Goal: Task Accomplishment & Management: Use online tool/utility

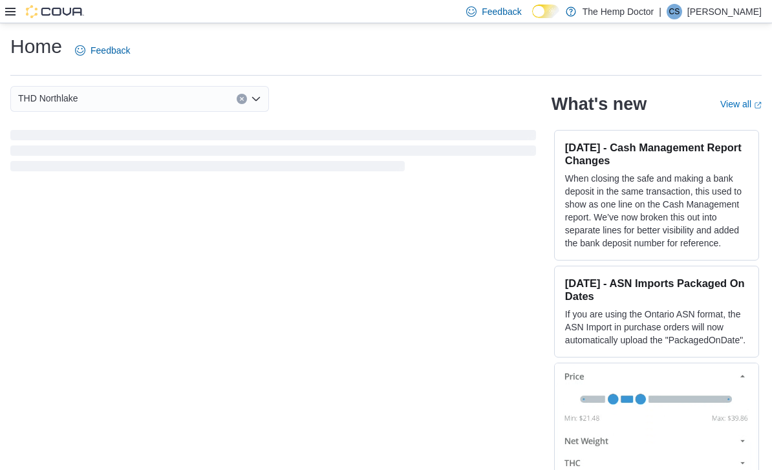
click at [266, 103] on div "THD Northlake" at bounding box center [139, 99] width 259 height 26
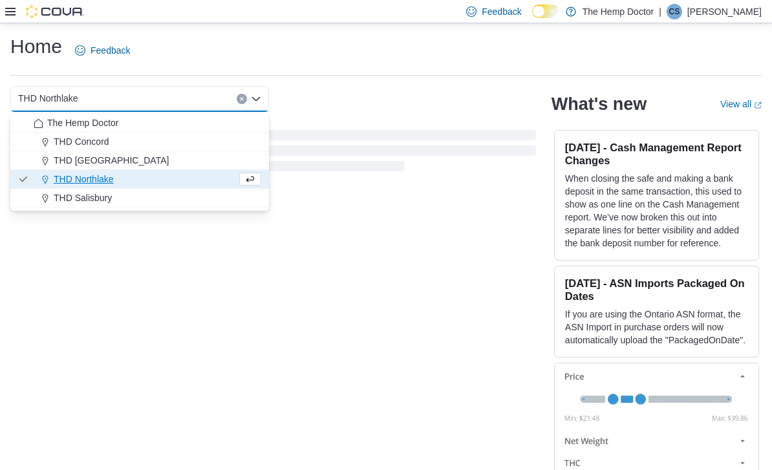
click at [397, 92] on div "THD Northlake Combo box. Selected. THD Northlake. Press Backspace to delete THD…" at bounding box center [273, 99] width 526 height 26
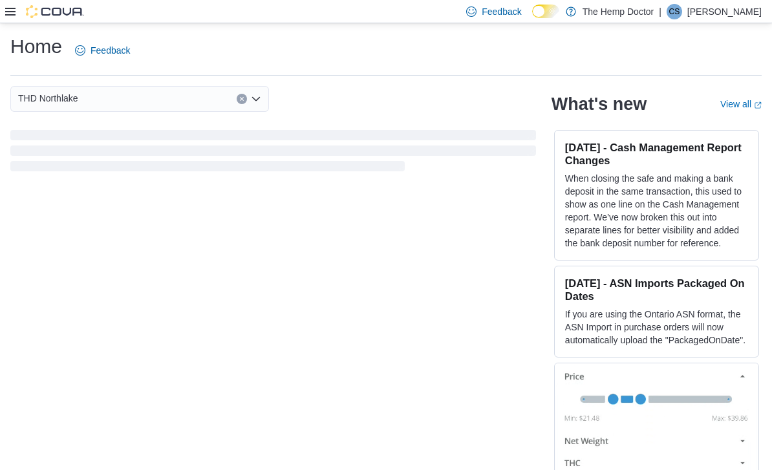
click at [257, 106] on div "THD Northlake" at bounding box center [139, 99] width 259 height 26
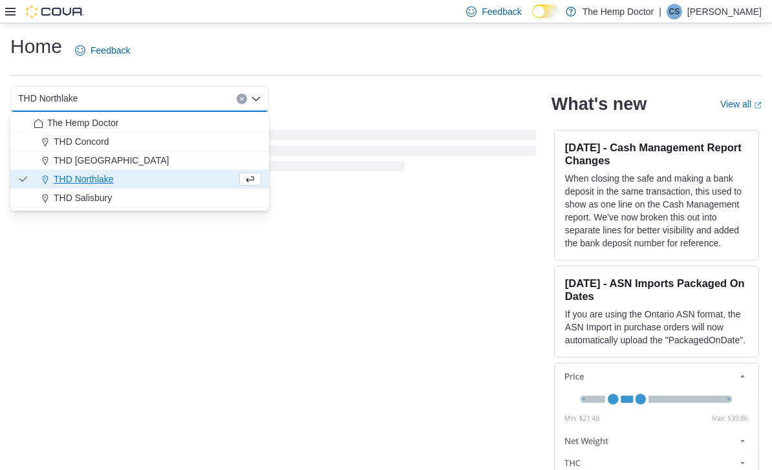
click at [82, 144] on span "THD Concord" at bounding box center [82, 141] width 56 height 13
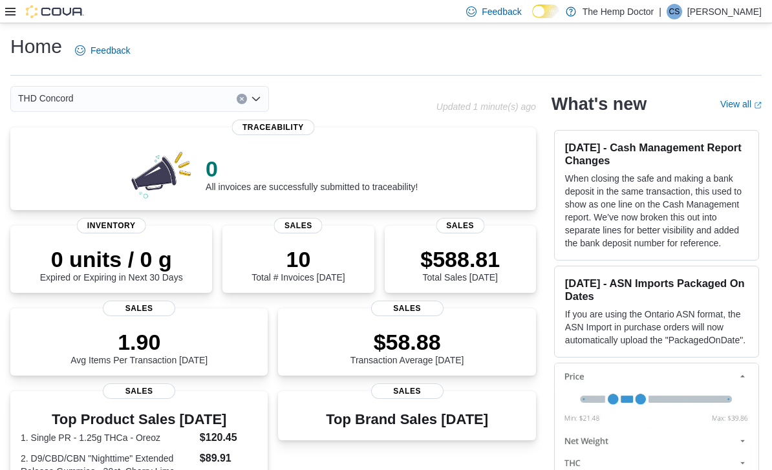
click at [504, 169] on div "0 All invoices are successfully submitted to traceability!" at bounding box center [273, 171] width 505 height 57
click at [485, 270] on p "$588.81" at bounding box center [460, 259] width 80 height 26
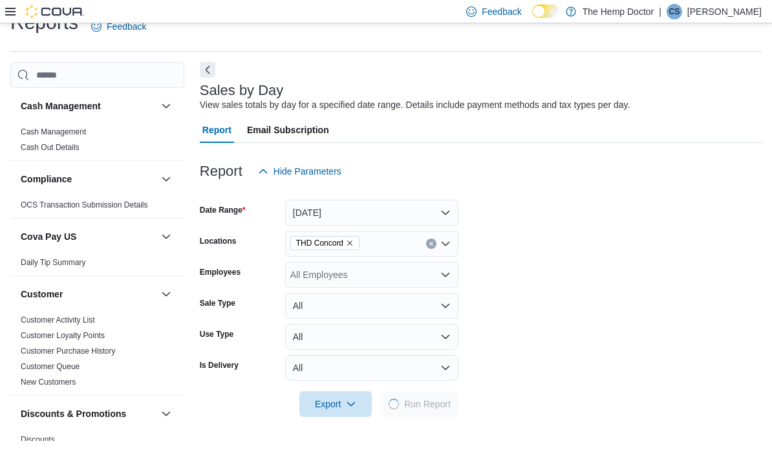
scroll to position [29, 0]
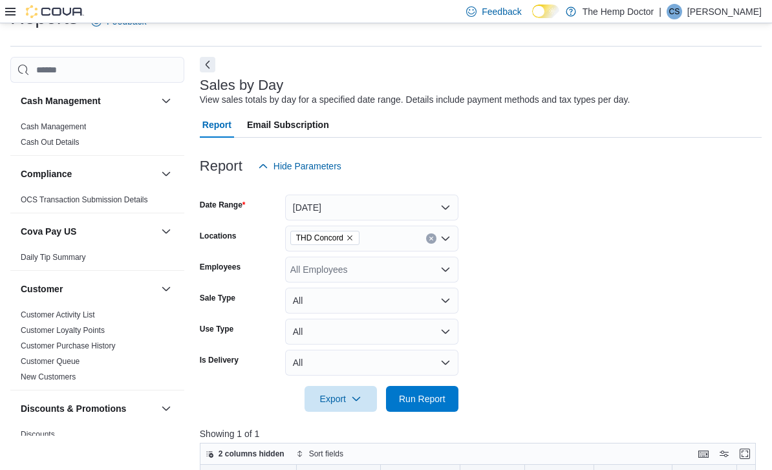
click at [451, 210] on button "Today" at bounding box center [371, 208] width 173 height 26
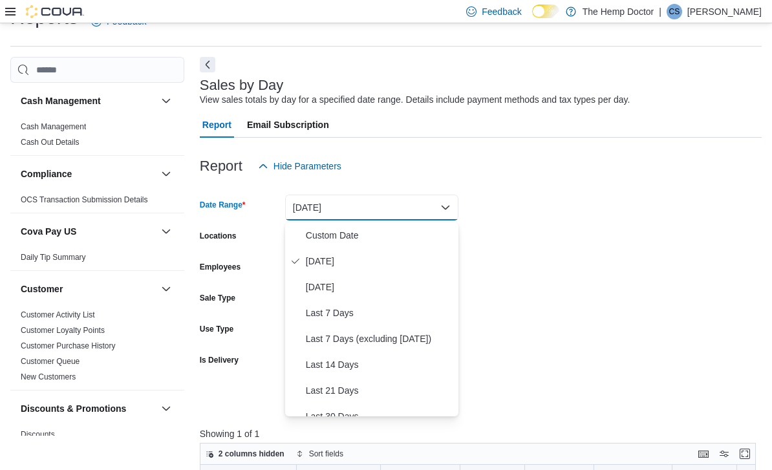
click at [354, 290] on span "Yesterday" at bounding box center [379, 287] width 147 height 16
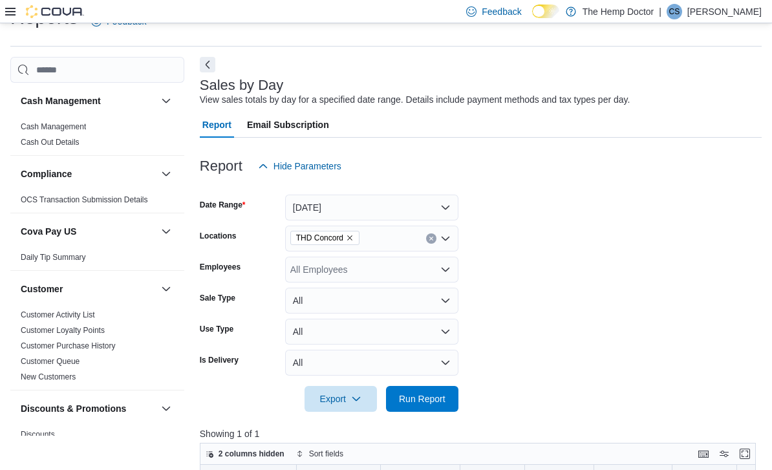
click at [427, 405] on span "Run Report" at bounding box center [422, 398] width 47 height 13
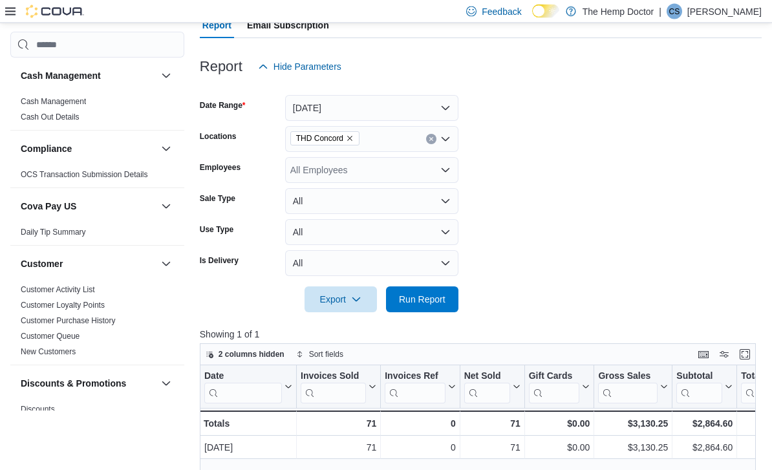
scroll to position [129, 0]
click at [452, 142] on div "THD Concord" at bounding box center [371, 139] width 173 height 26
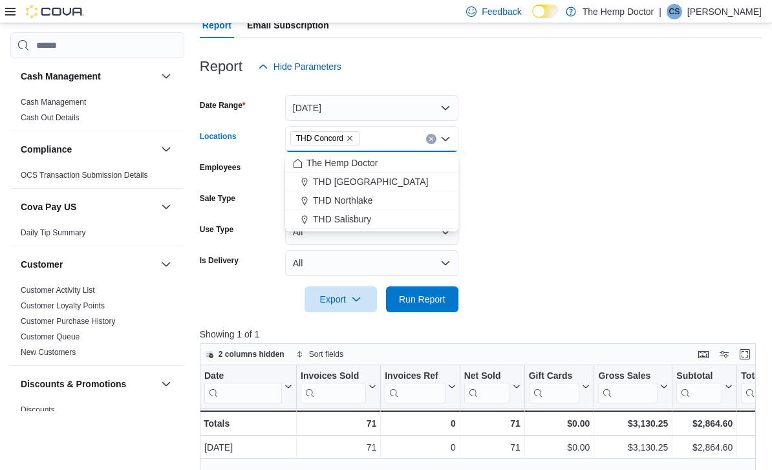
click at [394, 186] on div "THD Mooresville" at bounding box center [372, 181] width 158 height 13
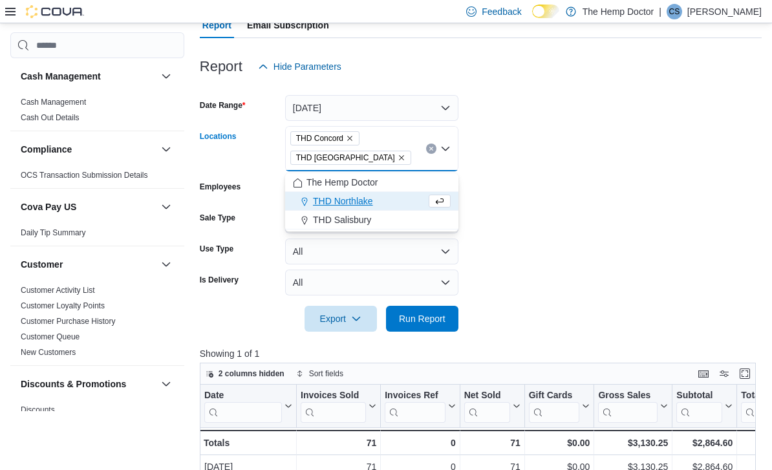
click at [348, 143] on span "THD Concord" at bounding box center [325, 138] width 58 height 13
click at [352, 138] on icon "Remove THD Concord from selection in this group" at bounding box center [349, 138] width 5 height 5
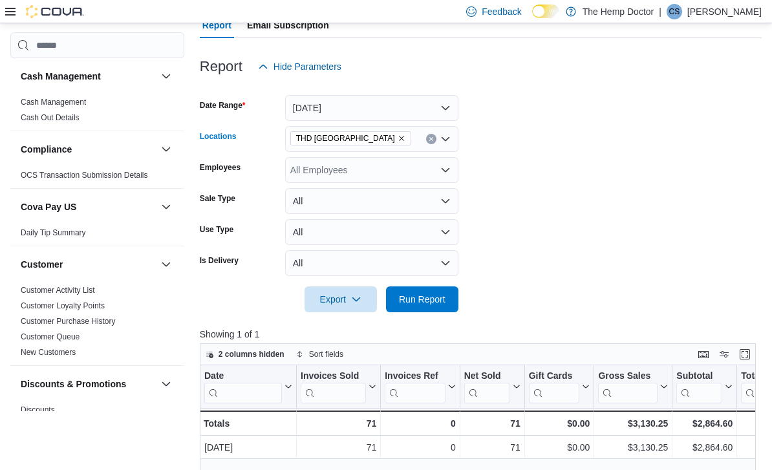
click at [561, 130] on form "Date Range Yesterday Locations THD Mooresville Combo box. Selected. THD Mooresv…" at bounding box center [481, 196] width 562 height 233
click at [436, 301] on span "Run Report" at bounding box center [422, 299] width 47 height 13
click at [443, 150] on div "THD Mooresville" at bounding box center [371, 139] width 173 height 26
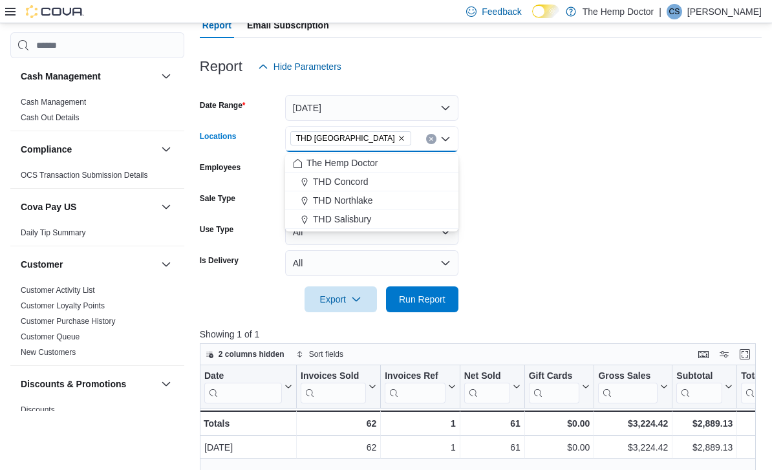
click at [378, 183] on div "THD Concord" at bounding box center [372, 181] width 158 height 13
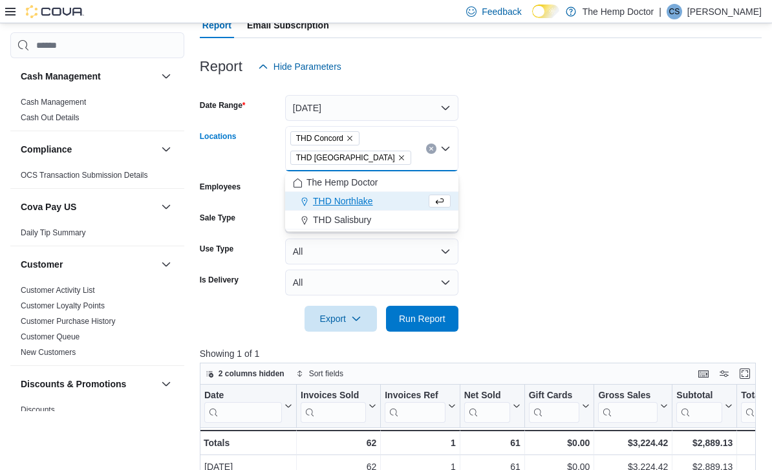
click at [398, 162] on icon "Remove THD Mooresville from selection in this group" at bounding box center [402, 158] width 8 height 8
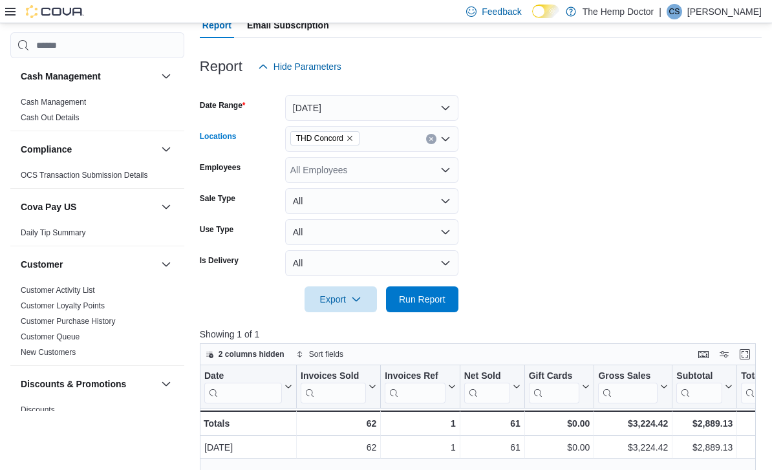
click at [571, 134] on form "Date Range Yesterday Locations THD Concord Combo box. Selected. THD Concord. Pr…" at bounding box center [481, 196] width 562 height 233
click at [431, 306] on span "Run Report" at bounding box center [422, 299] width 47 height 13
click at [445, 144] on icon "Open list of options" at bounding box center [445, 139] width 10 height 10
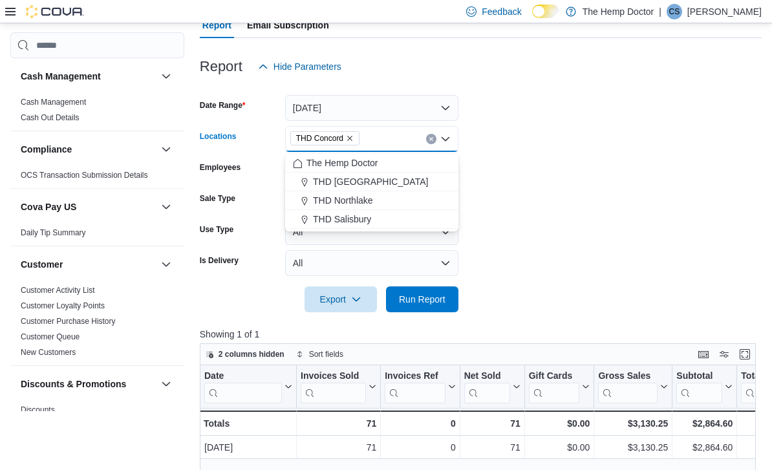
click at [395, 201] on div "THD Northlake" at bounding box center [372, 200] width 158 height 13
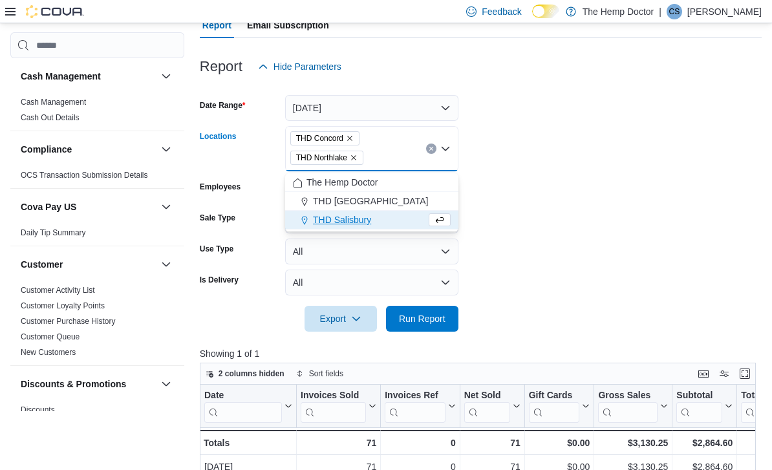
click at [352, 139] on icon "Remove THD Concord from selection in this group" at bounding box center [349, 138] width 5 height 5
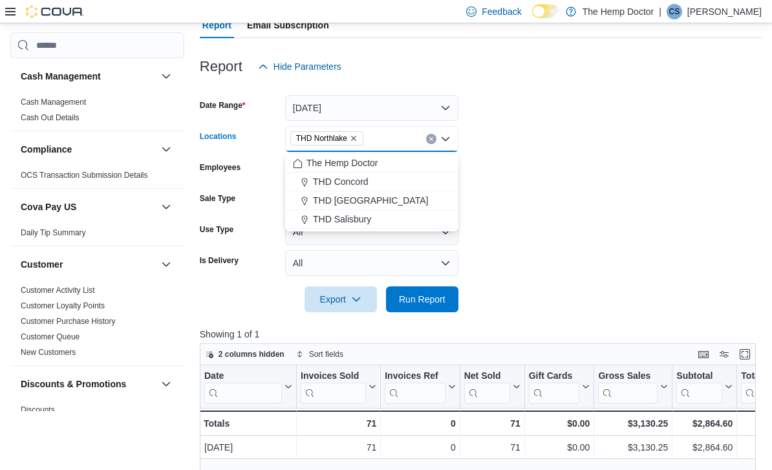
click at [538, 136] on form "Date Range Yesterday Locations THD Northlake Combo box. Selected. THD Northlake…" at bounding box center [481, 196] width 562 height 233
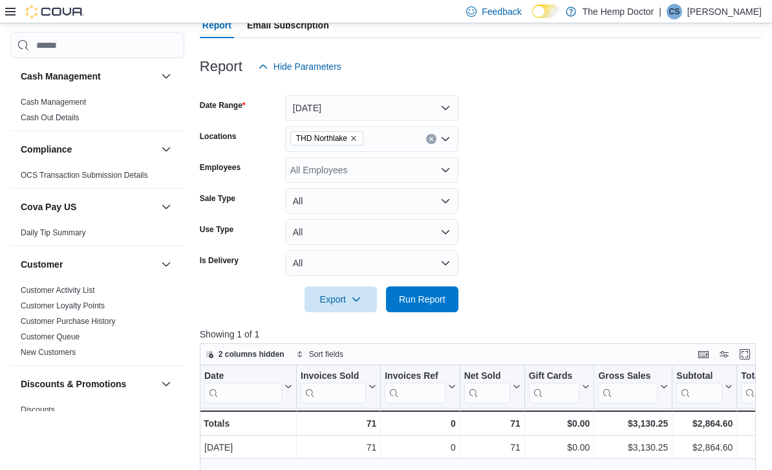
click at [427, 297] on span "Run Report" at bounding box center [422, 299] width 47 height 13
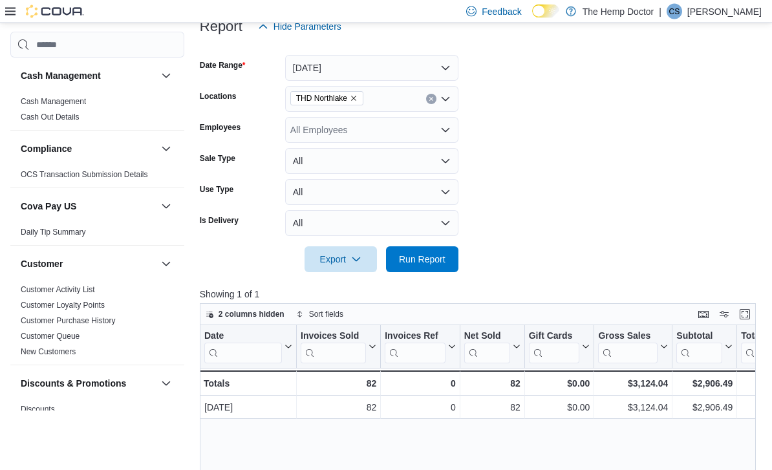
scroll to position [170, 0]
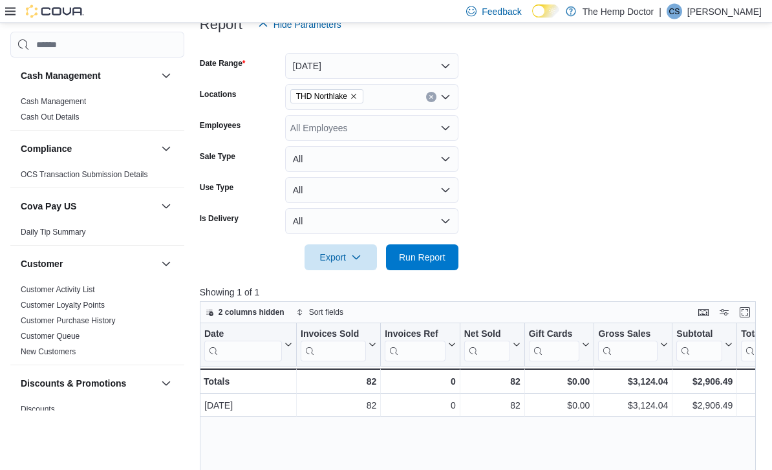
click at [445, 103] on icon "Open list of options" at bounding box center [445, 97] width 10 height 10
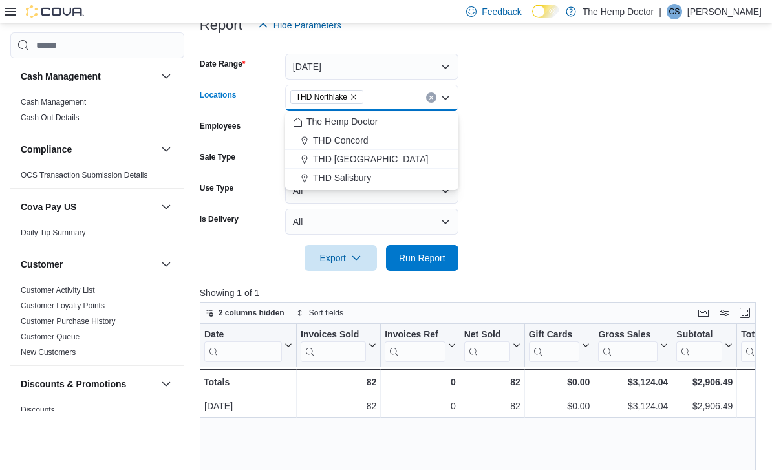
click at [381, 180] on div "THD Salisbury" at bounding box center [372, 177] width 158 height 13
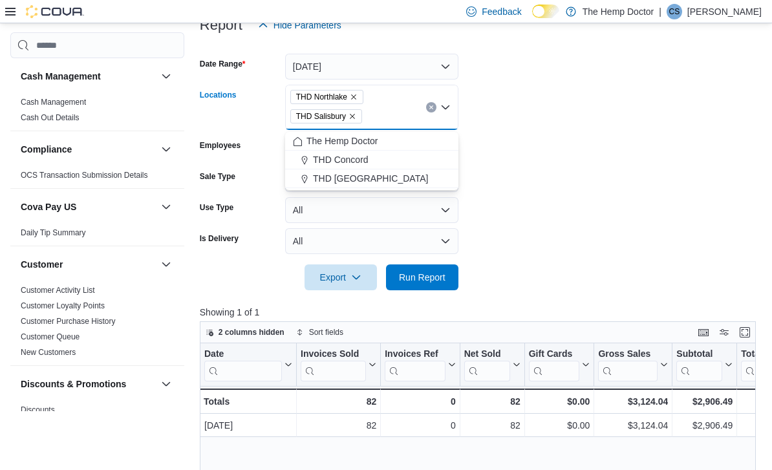
click at [357, 96] on icon "Remove THD Northlake from selection in this group" at bounding box center [354, 97] width 8 height 8
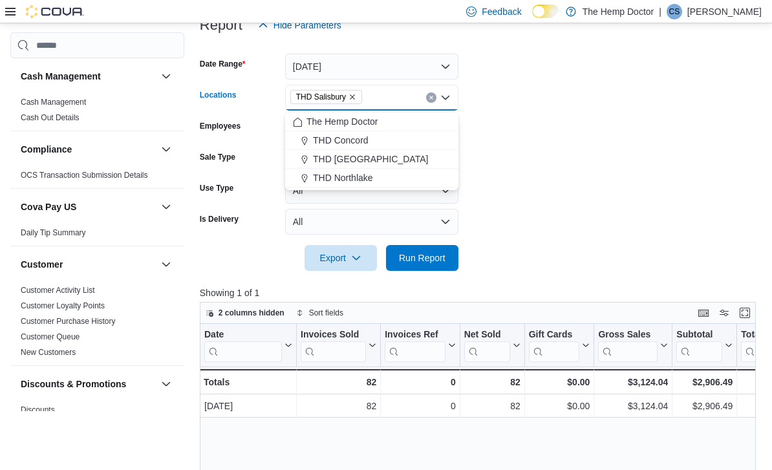
click at [562, 128] on form "Date Range Yesterday Locations THD Salisbury Combo box. Selected. THD Salisbury…" at bounding box center [481, 154] width 562 height 233
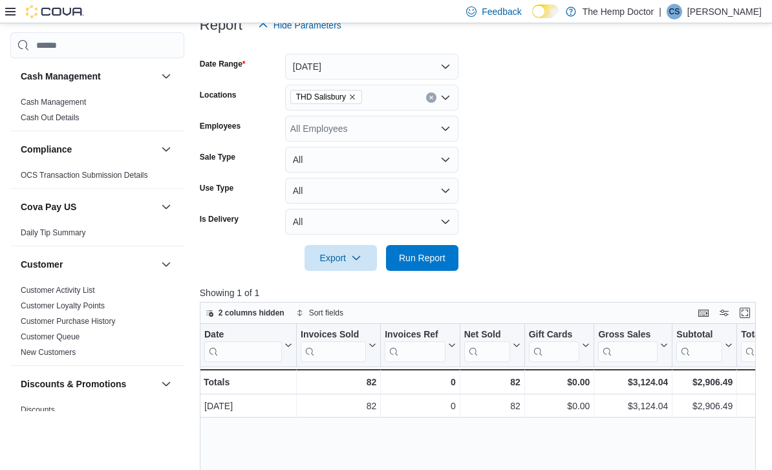
scroll to position [171, 0]
click at [428, 261] on span "Run Report" at bounding box center [422, 257] width 47 height 13
click at [442, 72] on button "Yesterday" at bounding box center [371, 66] width 173 height 26
click at [563, 112] on form "Date Range Yesterday Locations THD Salisbury Employees All Employees Sale Type …" at bounding box center [481, 153] width 562 height 233
click at [444, 91] on div "THD Salisbury" at bounding box center [371, 97] width 173 height 26
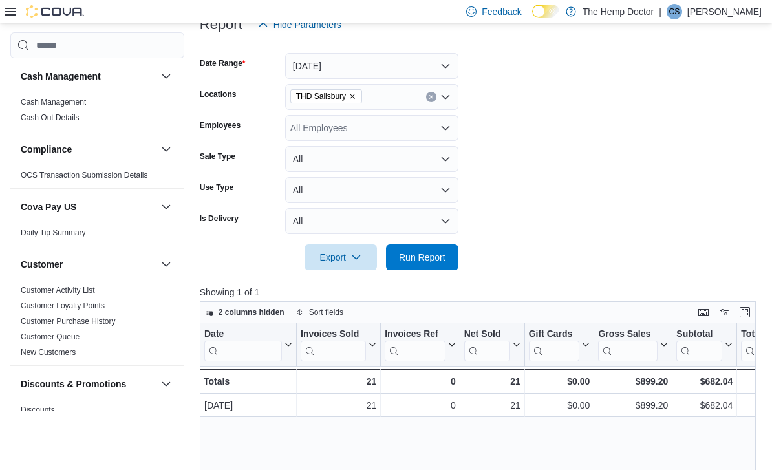
scroll to position [170, 0]
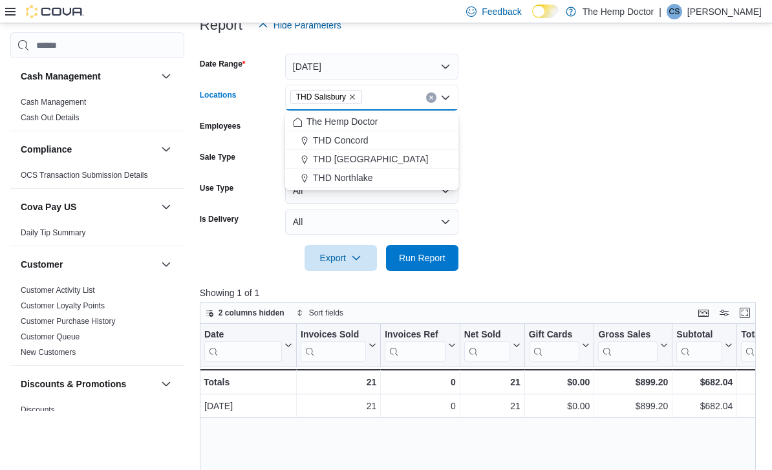
click at [396, 120] on div "The Hemp Doctor" at bounding box center [372, 121] width 158 height 13
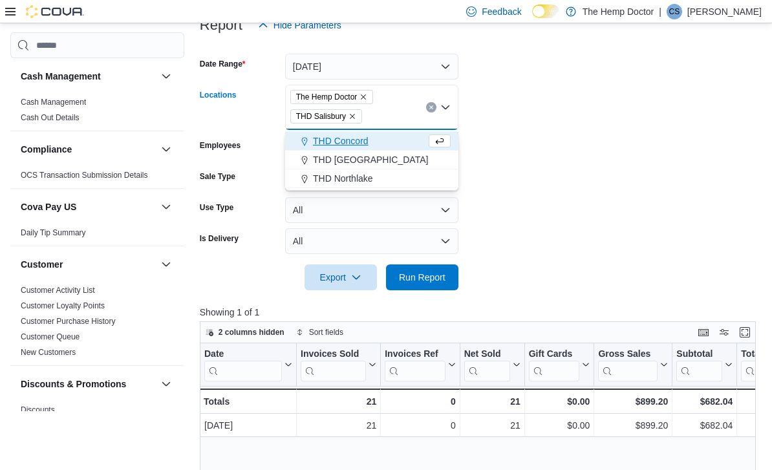
click at [355, 120] on icon "Remove THD Salisbury from selection in this group" at bounding box center [352, 116] width 8 height 8
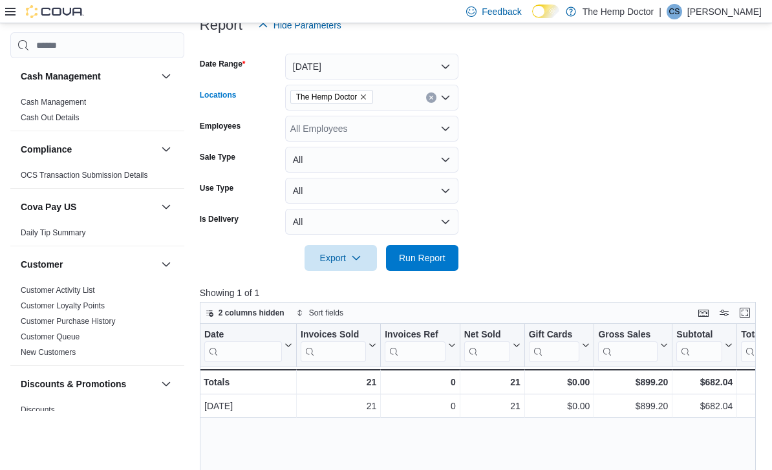
click at [558, 116] on form "Date Range Yesterday Locations The Hemp Doctor Combo box. Selected. The Hemp Do…" at bounding box center [481, 154] width 562 height 233
click at [442, 253] on span "Run Report" at bounding box center [422, 257] width 47 height 13
click at [445, 71] on button "Yesterday" at bounding box center [371, 66] width 173 height 26
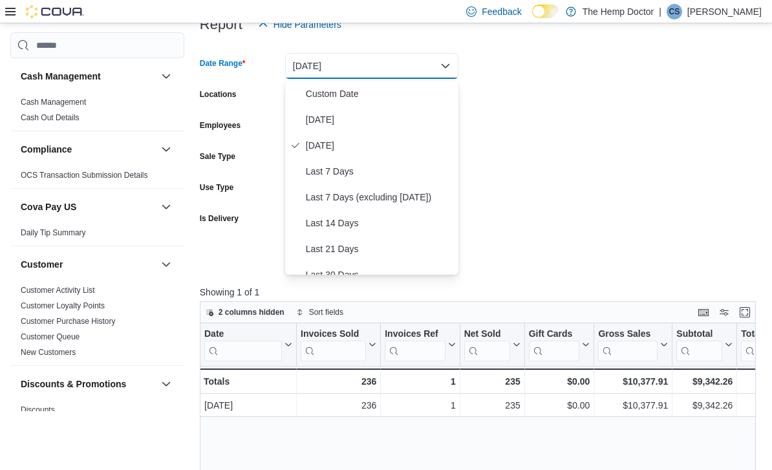
click at [335, 122] on span "Today" at bounding box center [379, 120] width 147 height 16
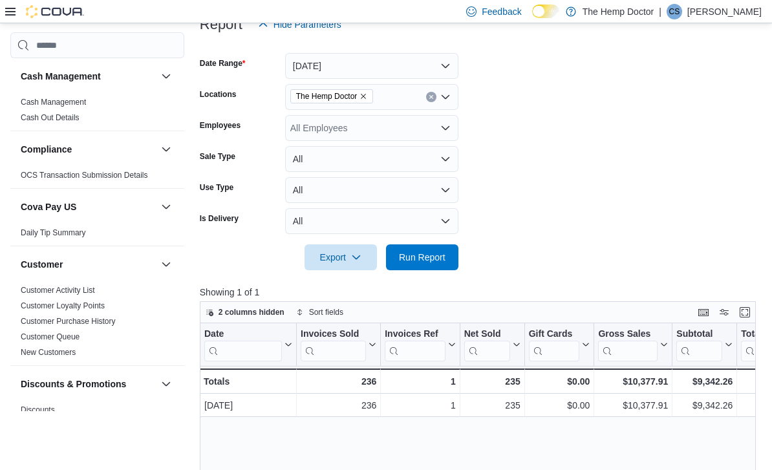
click at [431, 260] on span "Run Report" at bounding box center [422, 257] width 47 height 13
click at [446, 106] on div "The Hemp Doctor" at bounding box center [371, 97] width 173 height 26
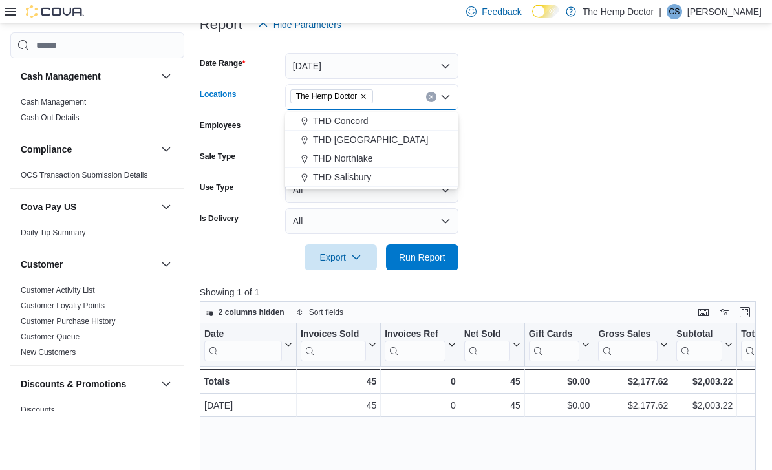
scroll to position [170, 0]
click at [382, 118] on div "THD Concord" at bounding box center [372, 121] width 158 height 13
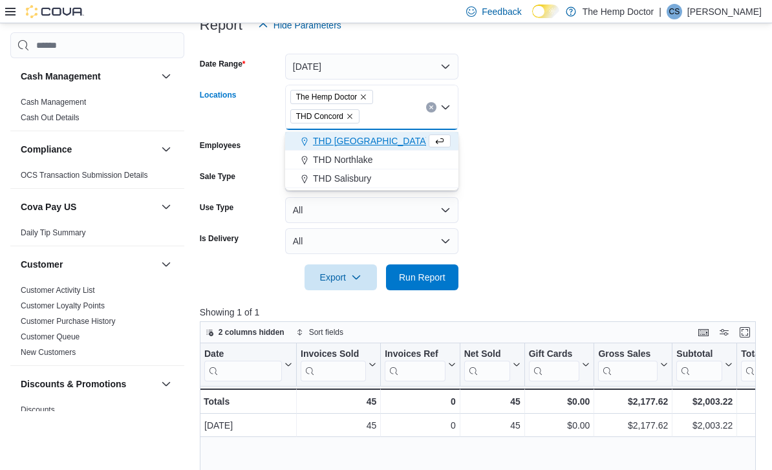
click at [367, 96] on icon "Remove The Hemp Doctor from selection in this group" at bounding box center [363, 97] width 8 height 8
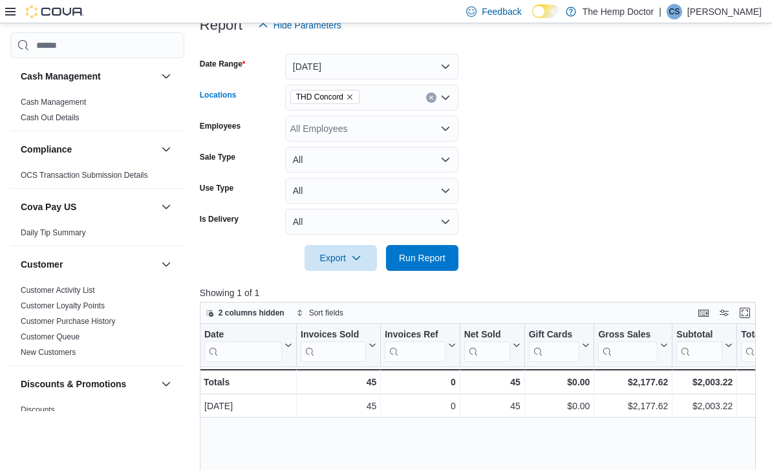
click at [559, 120] on form "Date Range Today Locations THD Concord Combo box. Selected. THD Concord. Press …" at bounding box center [481, 154] width 562 height 233
click at [427, 251] on span "Run Report" at bounding box center [422, 257] width 57 height 26
click at [446, 105] on div "THD Concord" at bounding box center [371, 97] width 173 height 26
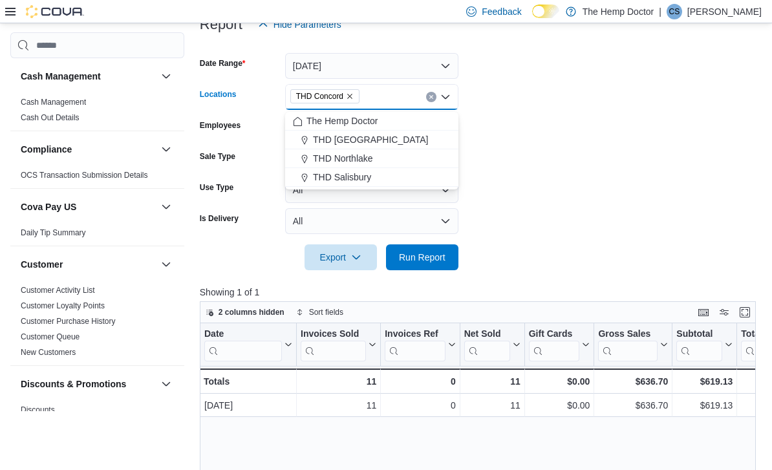
scroll to position [170, 0]
click at [396, 143] on div "THD Mooresville" at bounding box center [372, 140] width 158 height 13
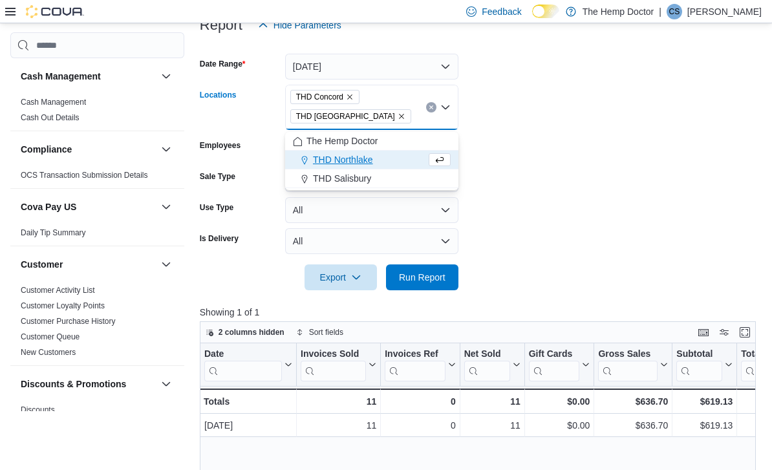
click at [354, 98] on icon "Remove THD Concord from selection in this group" at bounding box center [350, 97] width 8 height 8
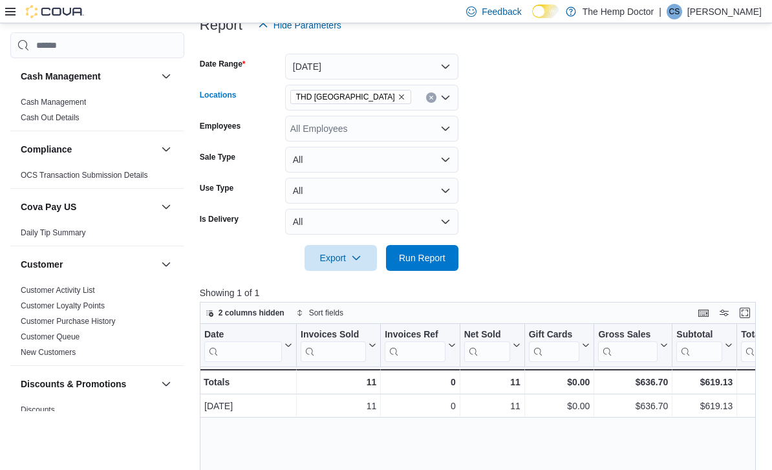
click at [572, 119] on form "Date Range Today Locations THD Mooresville Combo box. Selected. THD Mooresville…" at bounding box center [481, 154] width 562 height 233
click at [427, 248] on span "Run Report" at bounding box center [422, 257] width 57 height 26
click at [441, 106] on div "THD Mooresville" at bounding box center [371, 97] width 173 height 26
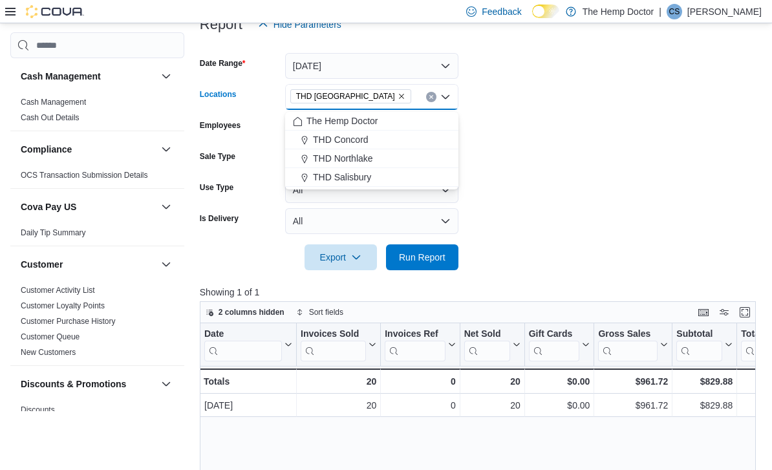
scroll to position [170, 0]
click at [396, 159] on div "THD Northlake" at bounding box center [372, 159] width 158 height 13
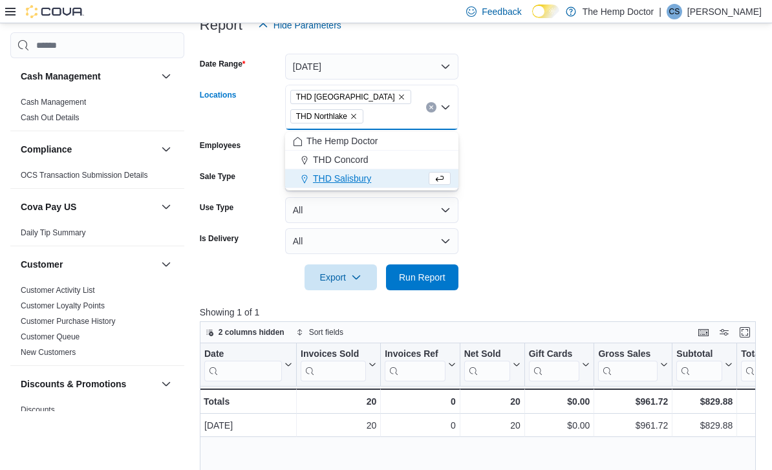
click at [398, 100] on icon "Remove THD Mooresville from selection in this group" at bounding box center [402, 97] width 8 height 8
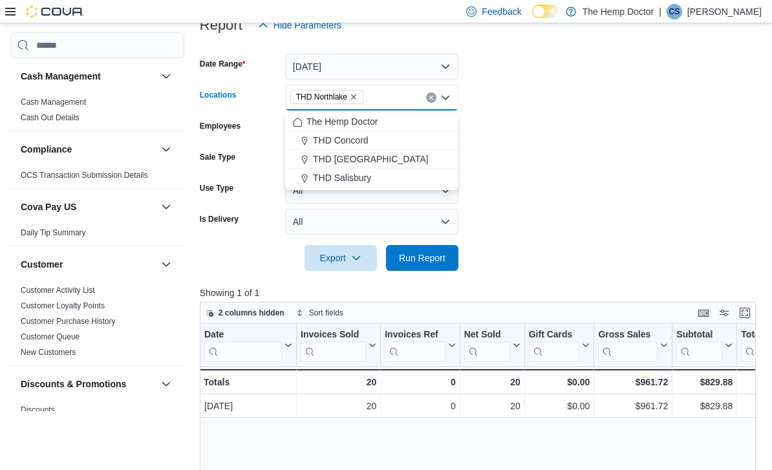
click at [572, 119] on form "Date Range Today Locations THD Northlake Combo box. Selected. THD Northlake. Pr…" at bounding box center [481, 154] width 562 height 233
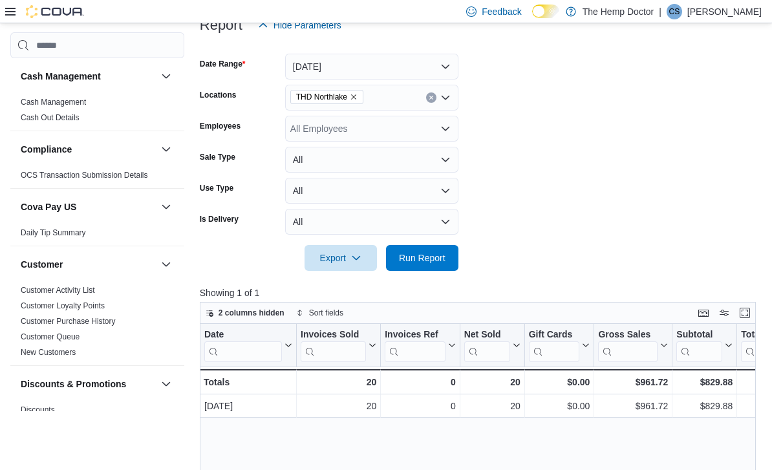
scroll to position [171, 0]
click at [435, 264] on span "Run Report" at bounding box center [422, 257] width 47 height 13
click at [450, 96] on icon "Open list of options" at bounding box center [445, 97] width 10 height 10
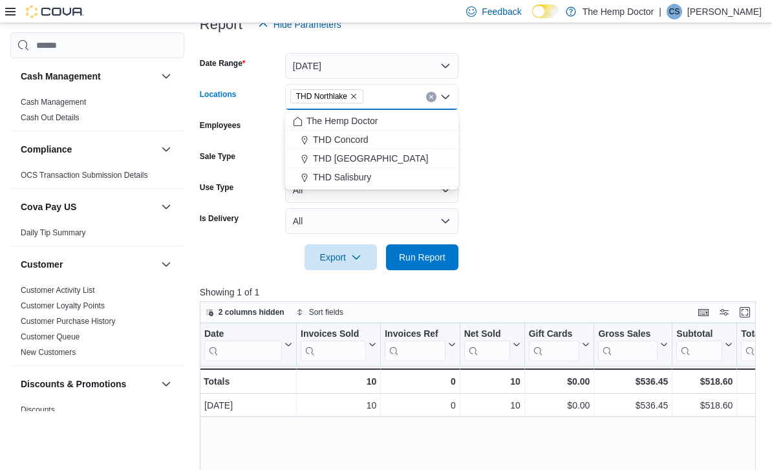
scroll to position [170, 0]
click at [388, 179] on div "THD Salisbury" at bounding box center [372, 177] width 158 height 13
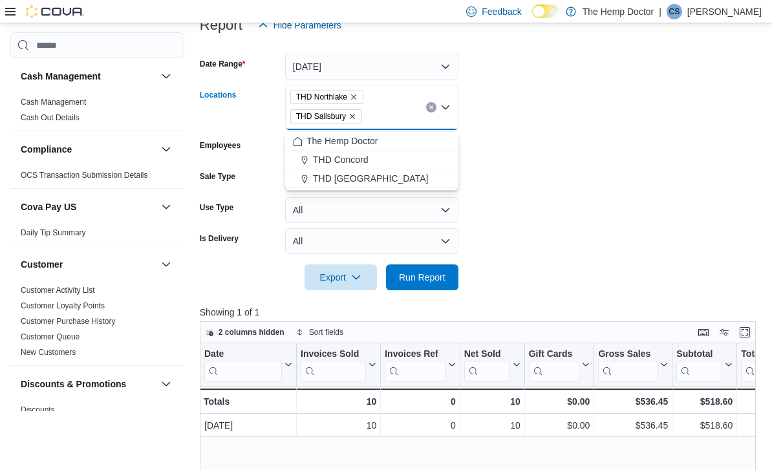
click at [357, 95] on icon "Remove THD Northlake from selection in this group" at bounding box center [354, 97] width 8 height 8
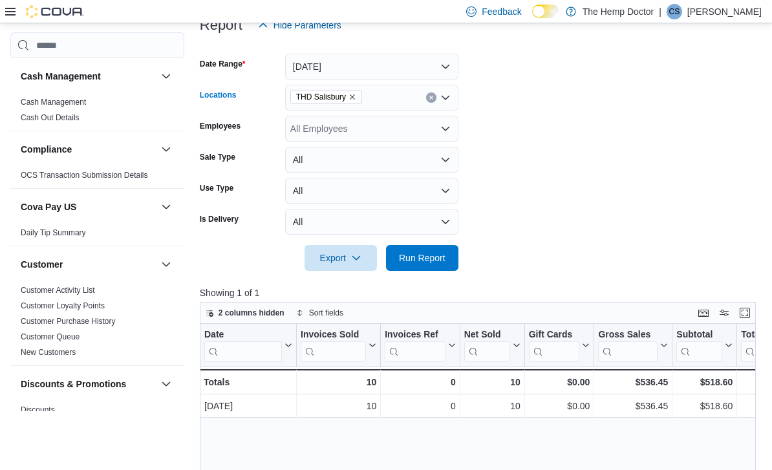
click at [566, 122] on form "Date Range Today Locations THD Salisbury Combo box. Selected. THD Salisbury. Pr…" at bounding box center [481, 154] width 562 height 233
click at [429, 258] on span "Run Report" at bounding box center [422, 257] width 47 height 13
